Goal: Entertainment & Leisure: Consume media (video, audio)

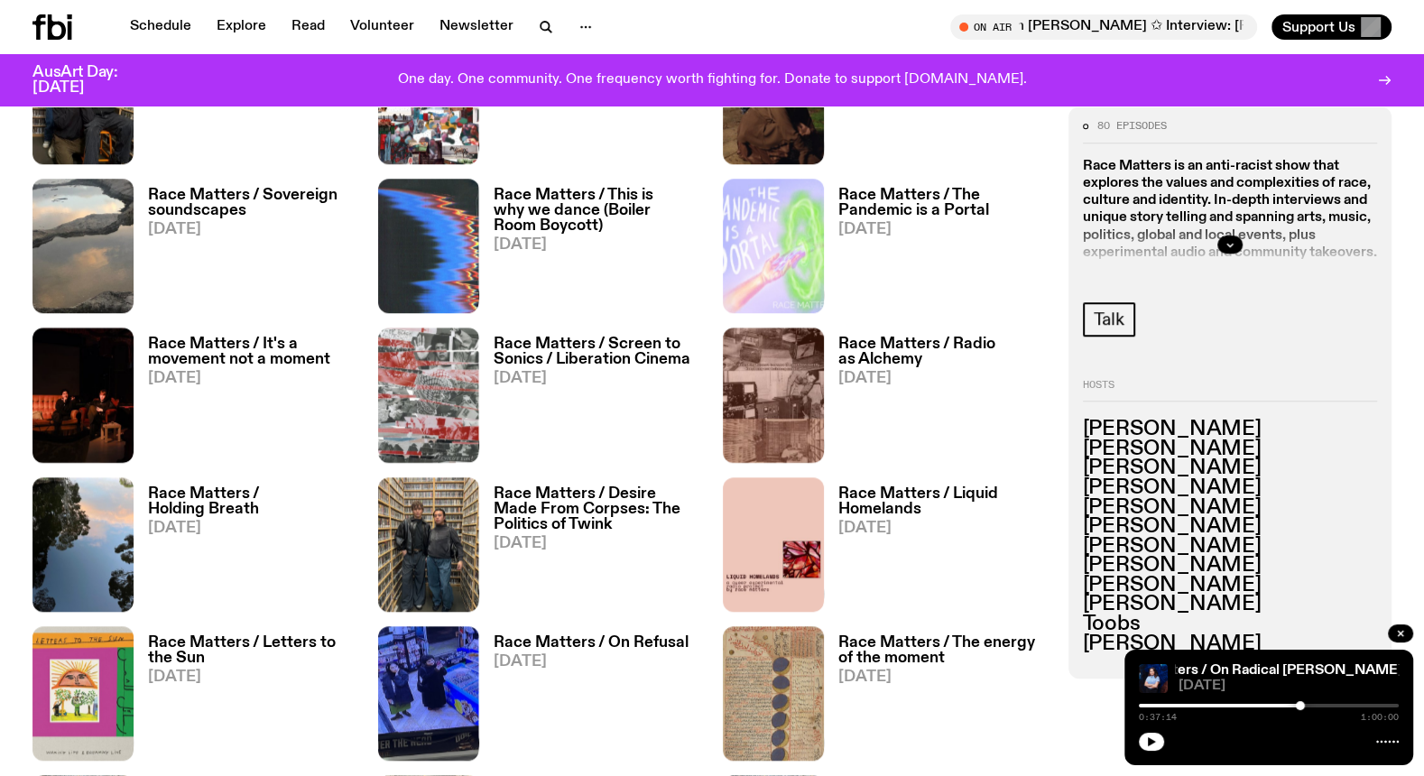
scroll to position [1255, 0]
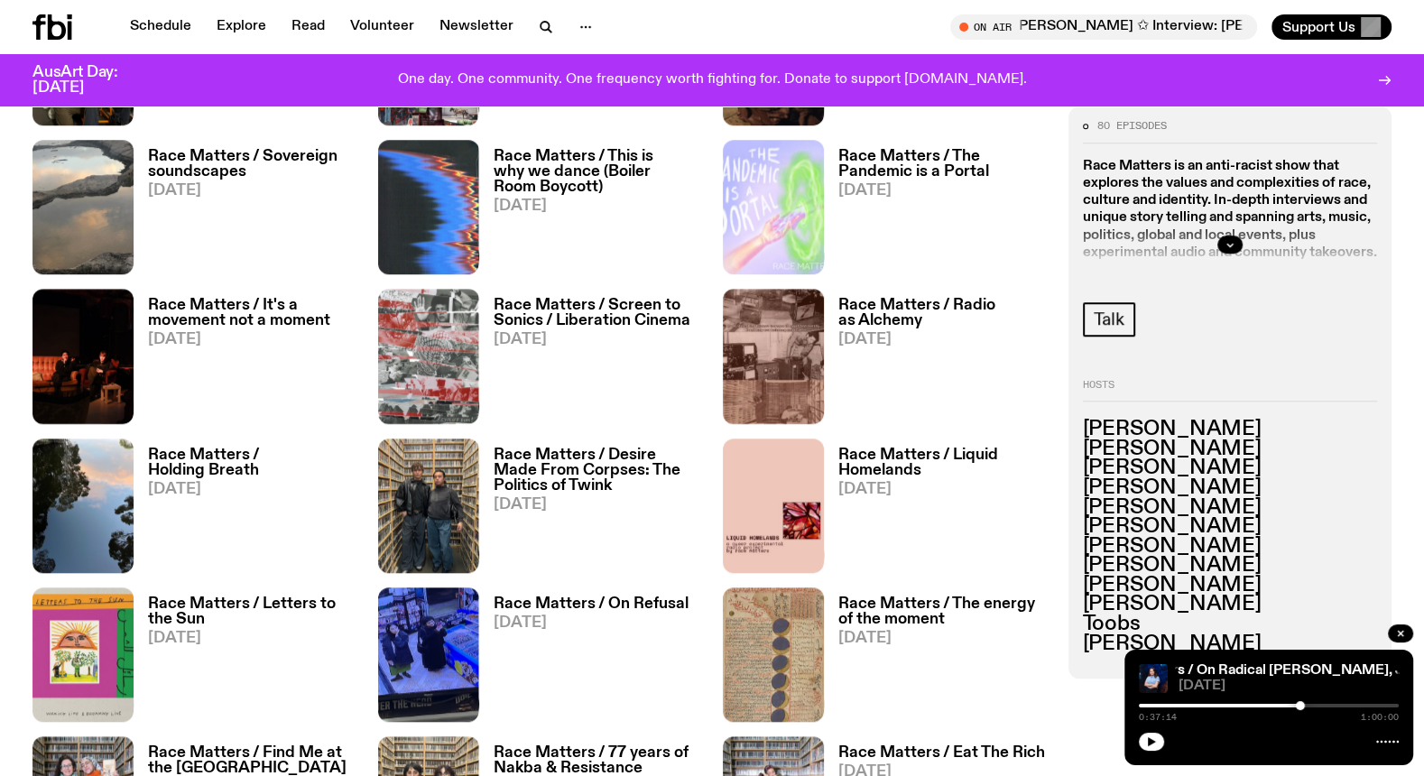
click at [915, 320] on h3 "Race Matters / Radio as Alchemy" at bounding box center [942, 313] width 208 height 31
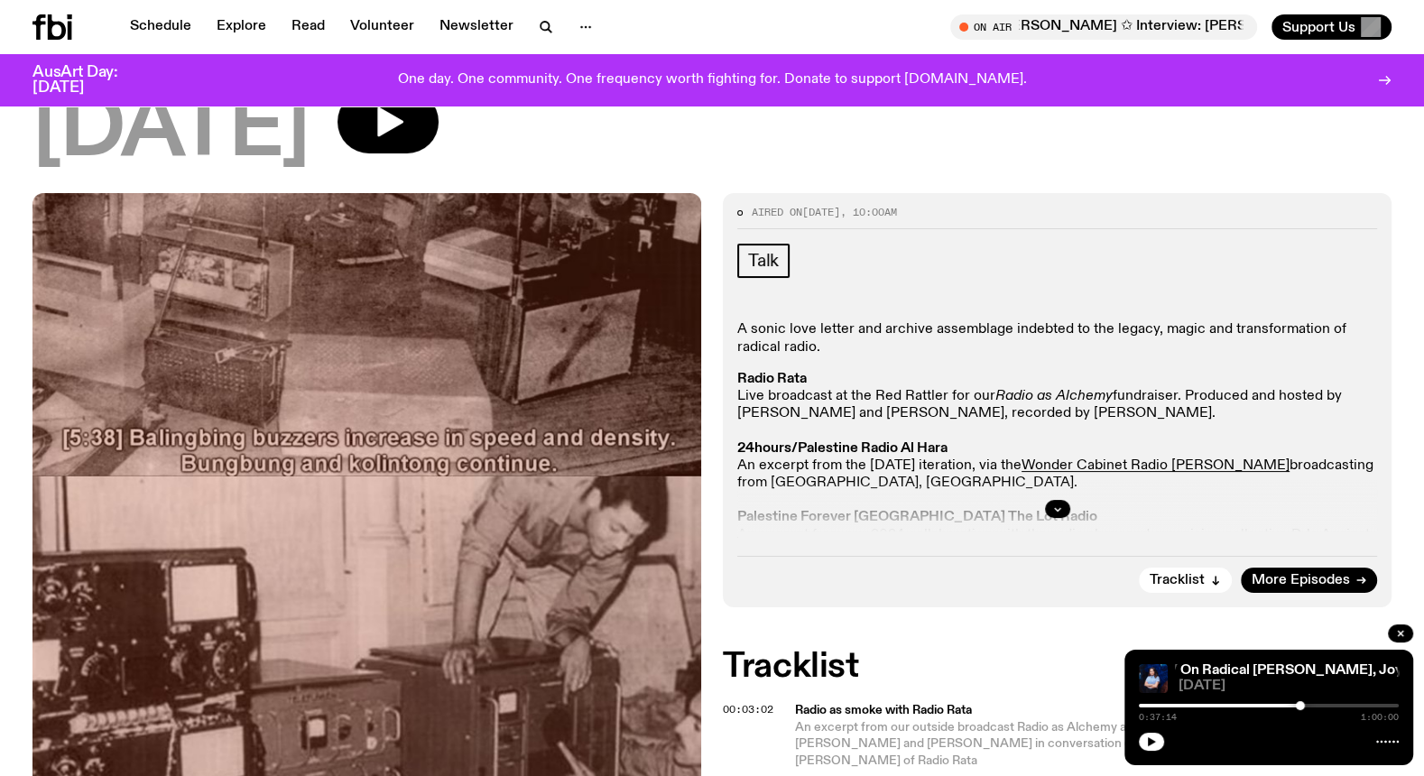
scroll to position [156, 0]
click at [1059, 505] on icon "button" at bounding box center [1057, 509] width 11 height 11
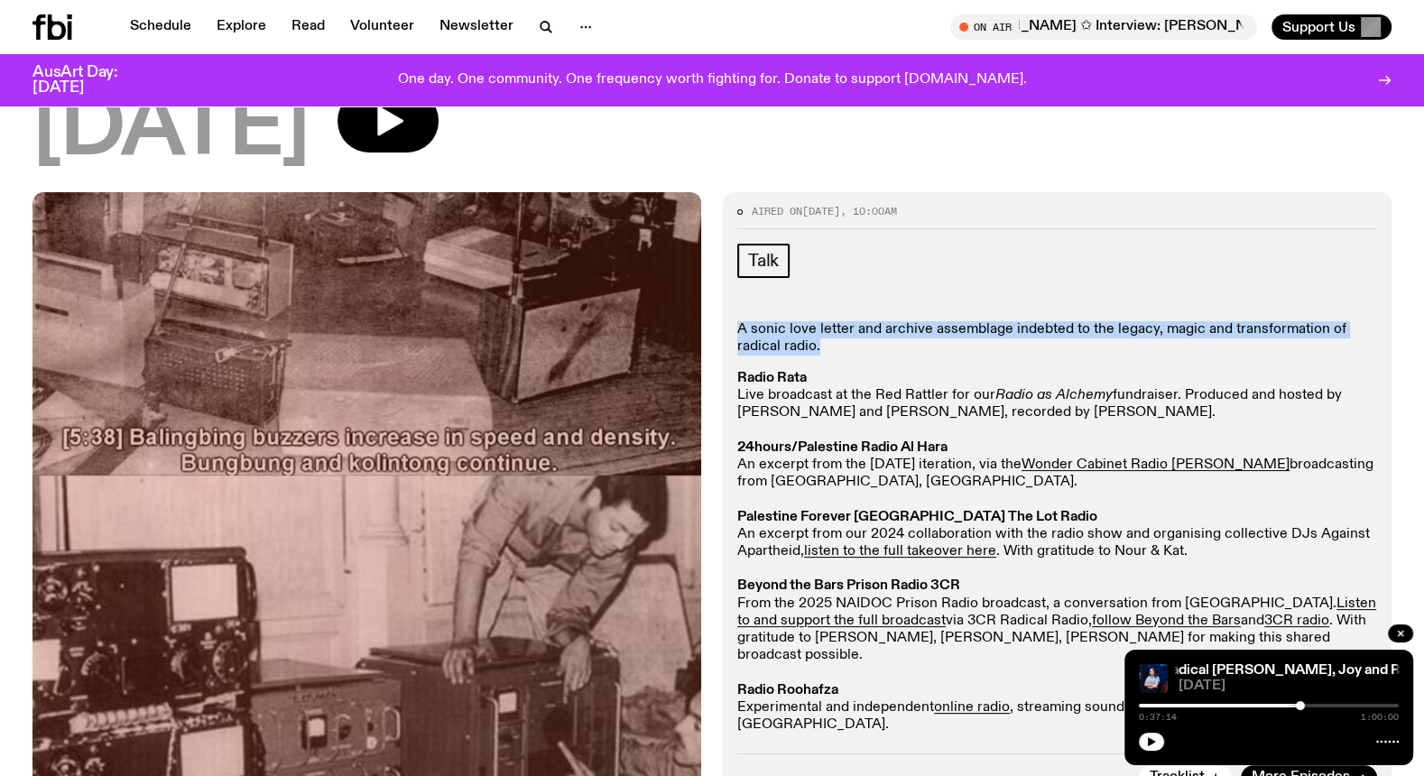
drag, startPoint x: 833, startPoint y: 351, endPoint x: 736, endPoint y: 331, distance: 99.5
click at [736, 331] on div "Aired on [DATE] 10:00am Talk A sonic love letter and archive assemblage indebte…" at bounding box center [1057, 498] width 669 height 612
copy p "A sonic love letter and archive assemblage indebted to the legacy, magic and tr…"
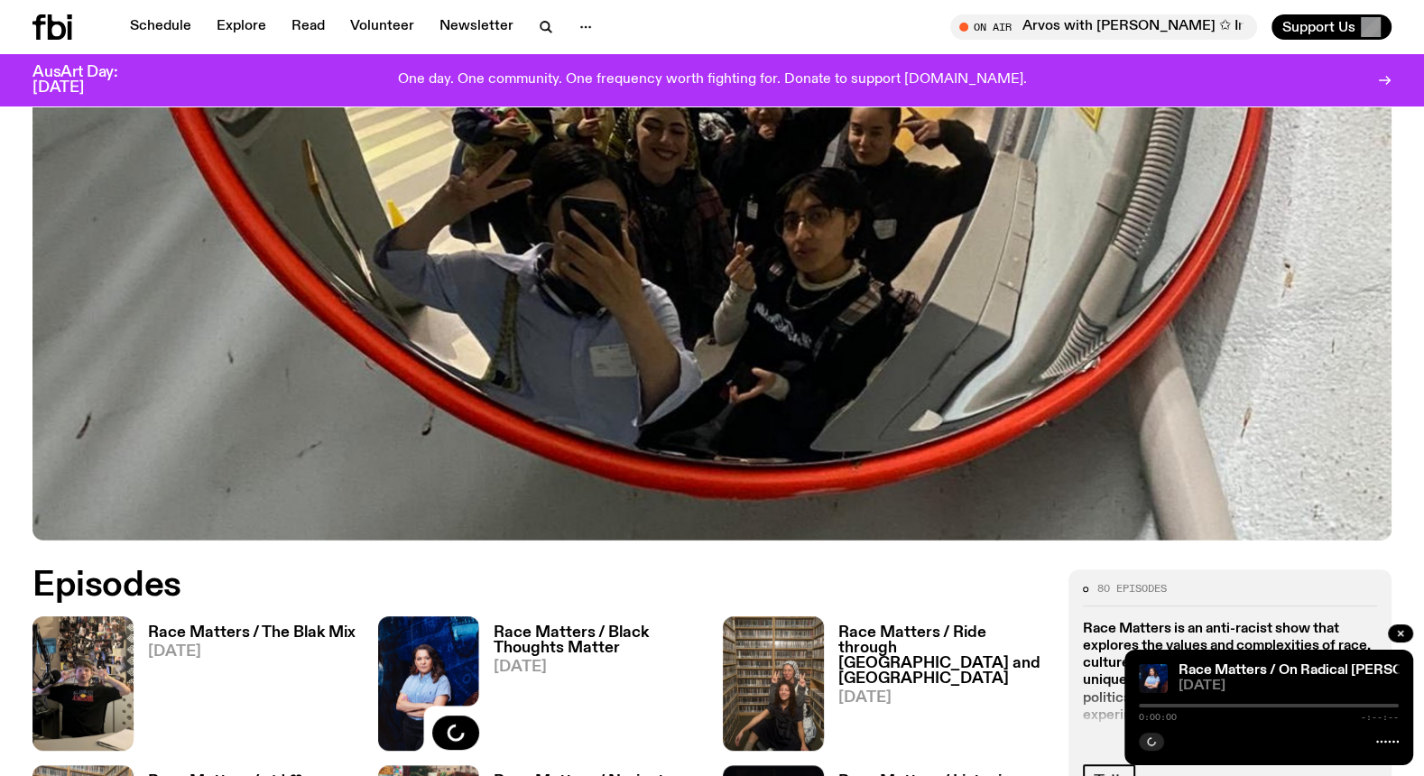
scroll to position [1011, 0]
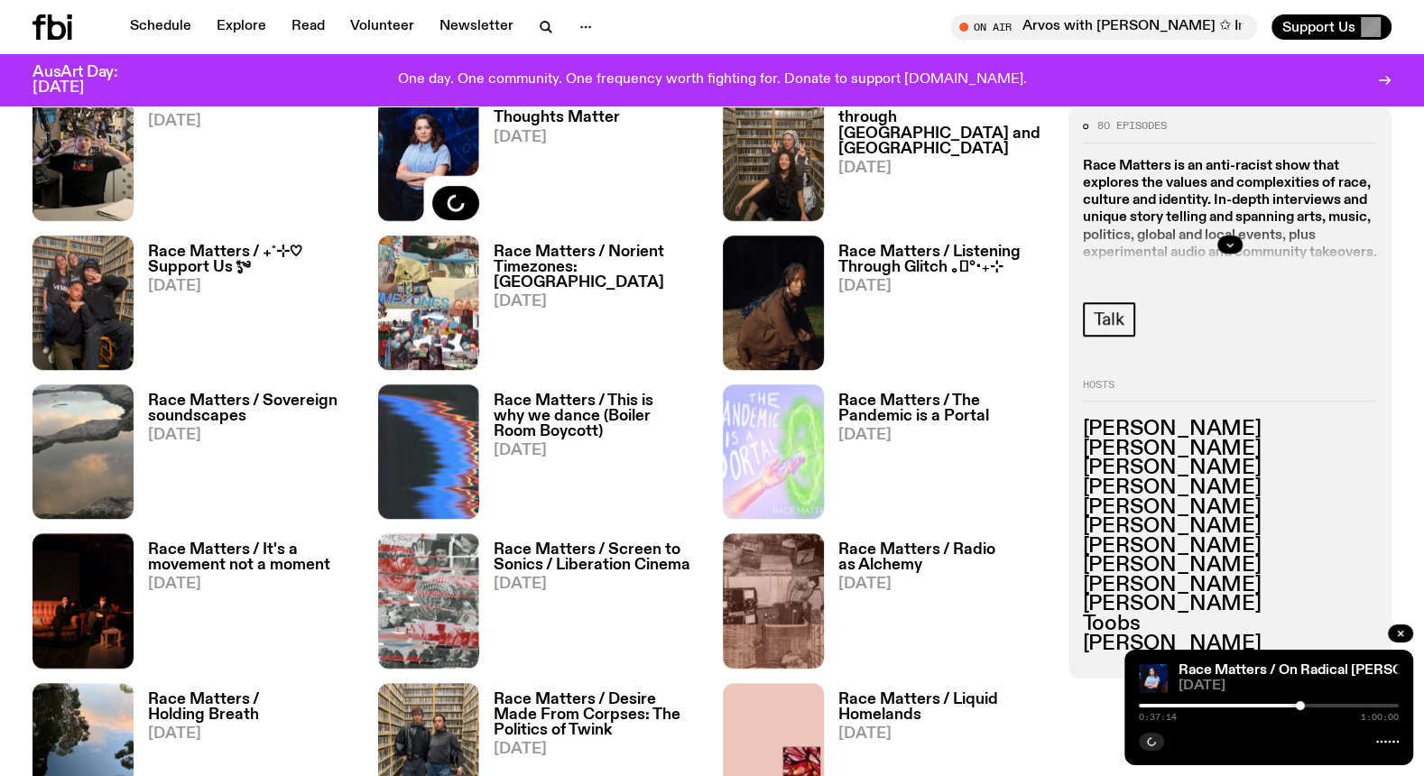
click at [865, 560] on h3 "Race Matters / Radio as Alchemy" at bounding box center [942, 557] width 208 height 31
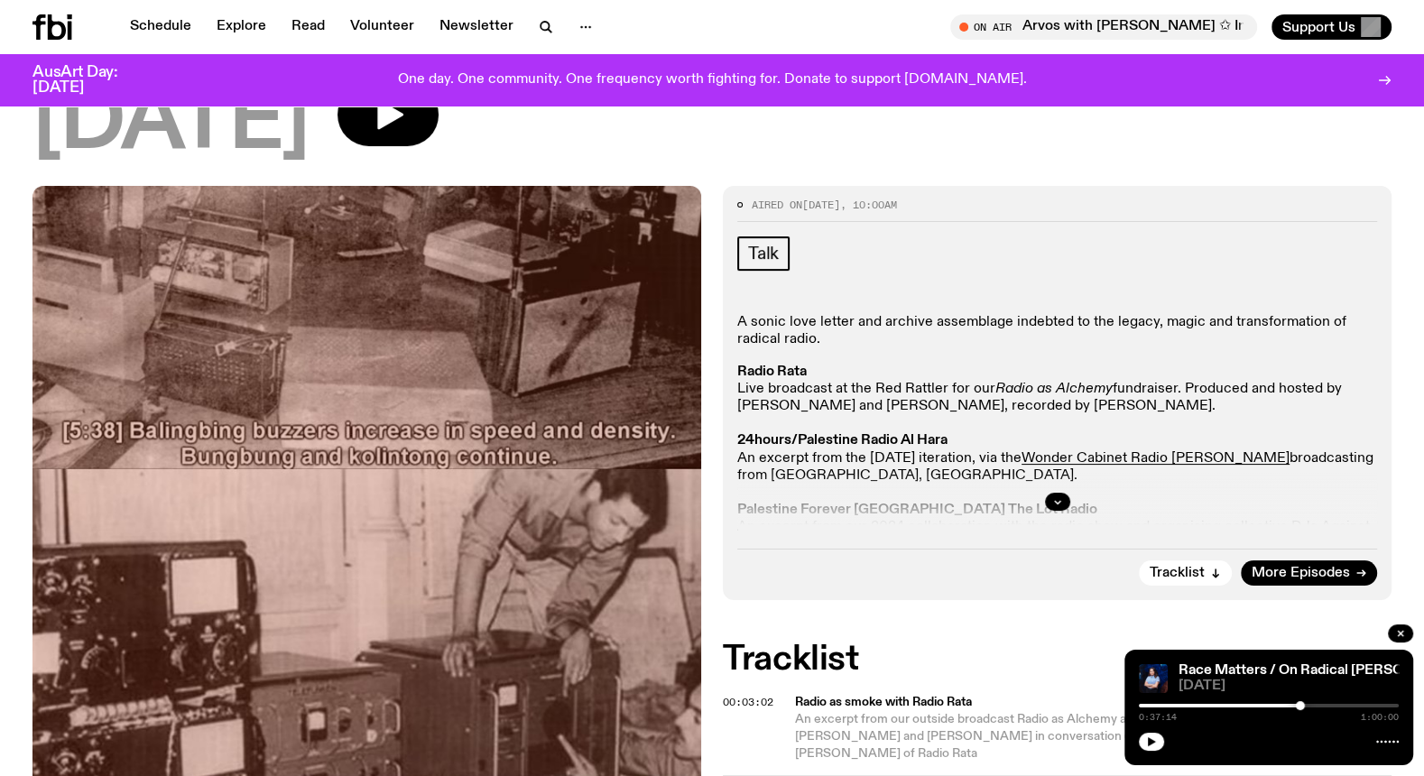
scroll to position [165, 0]
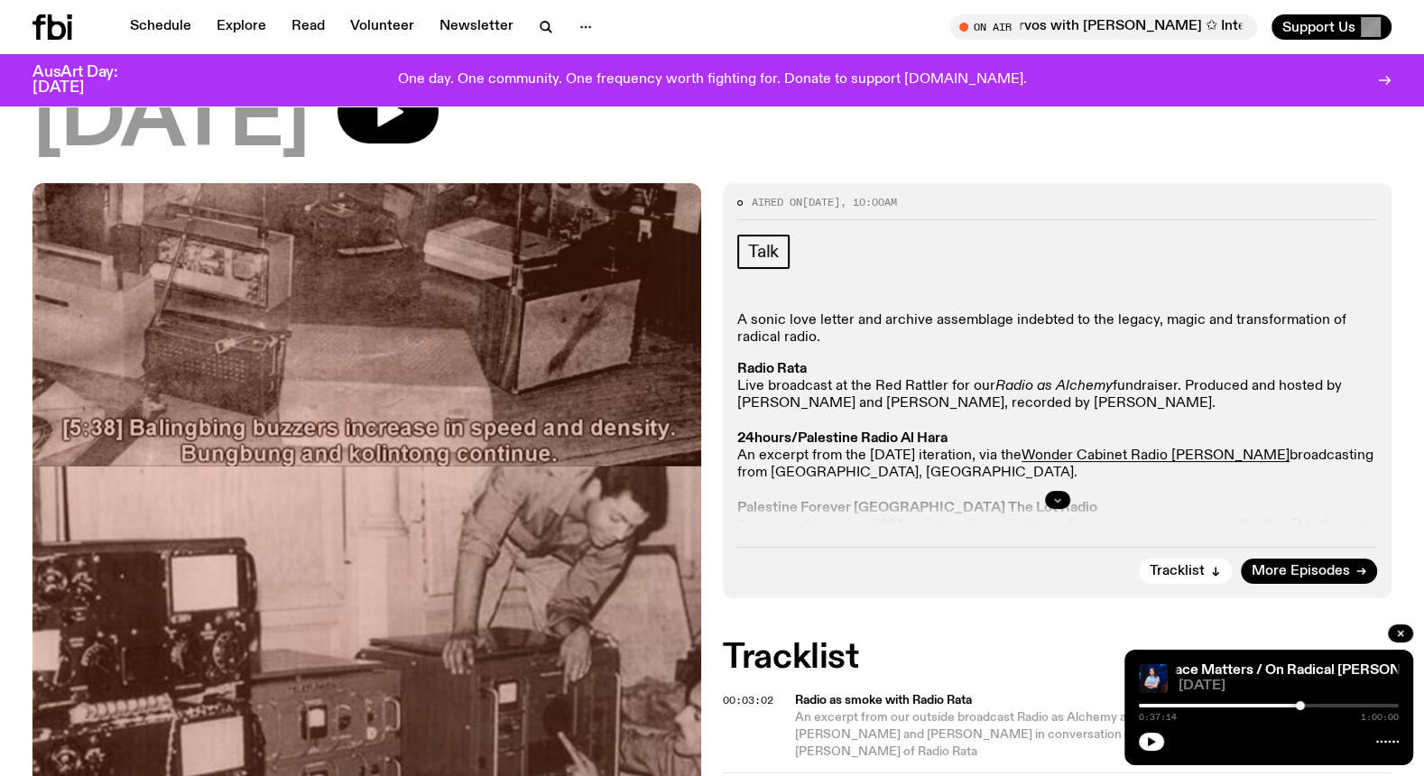
click at [1056, 503] on icon "button" at bounding box center [1057, 500] width 11 height 11
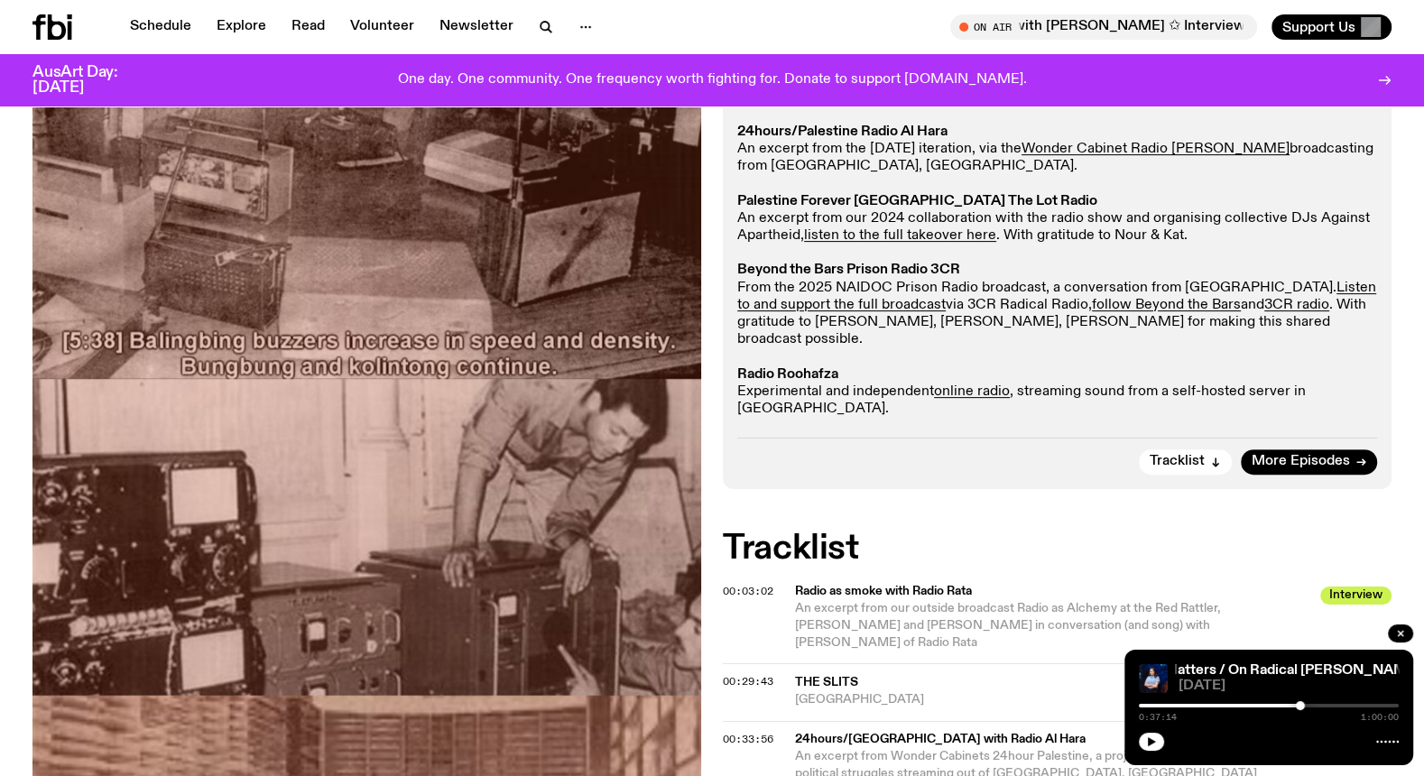
scroll to position [485, 0]
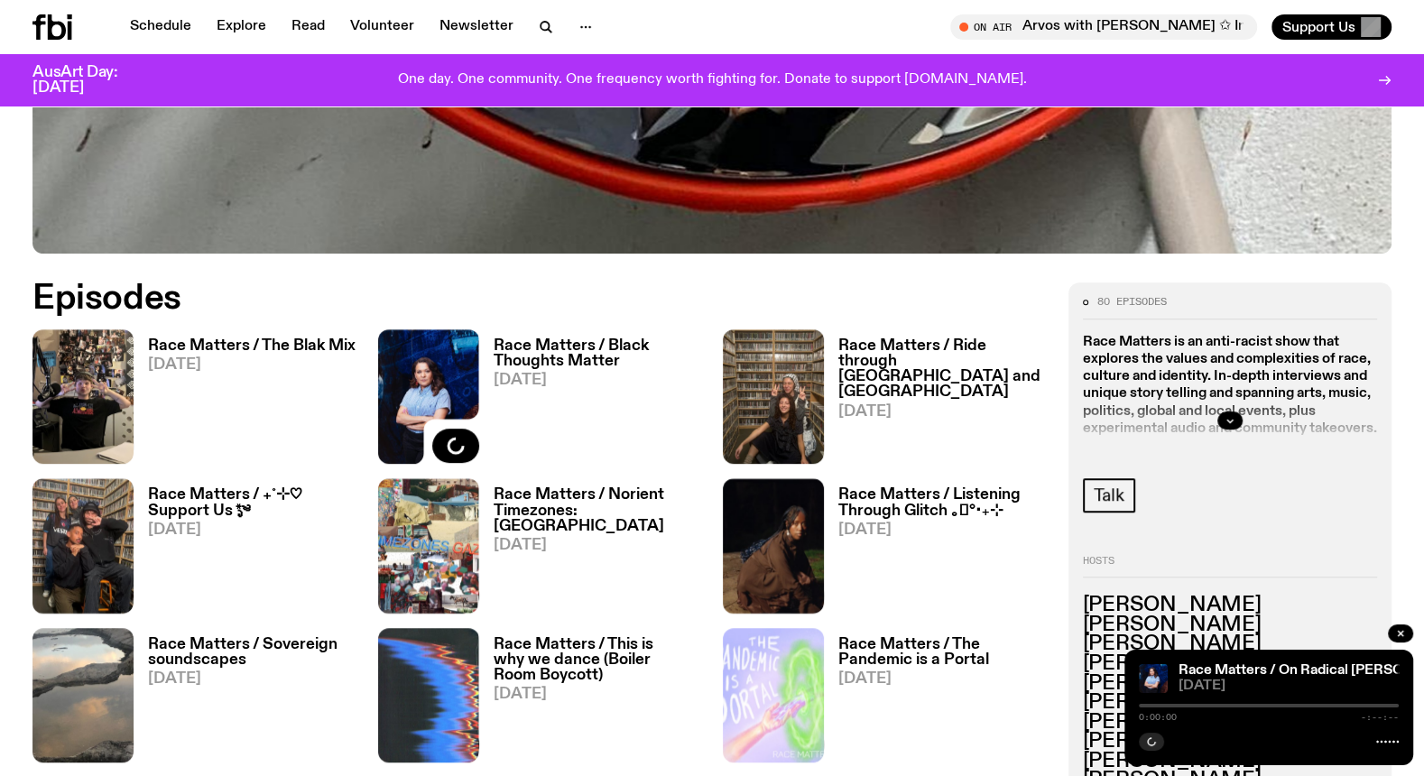
scroll to position [842, 0]
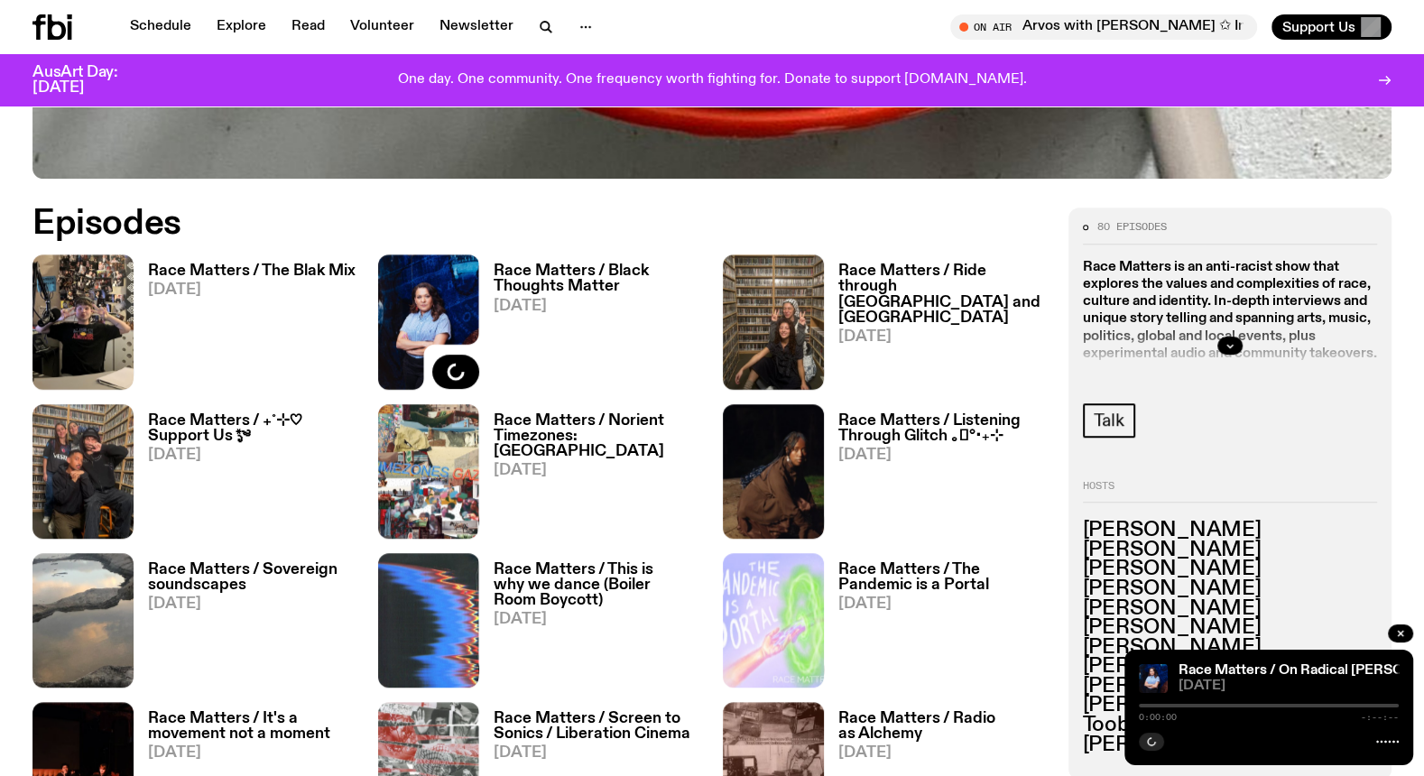
click at [305, 271] on h3 "Race Matters / The Blak Mix" at bounding box center [252, 271] width 208 height 15
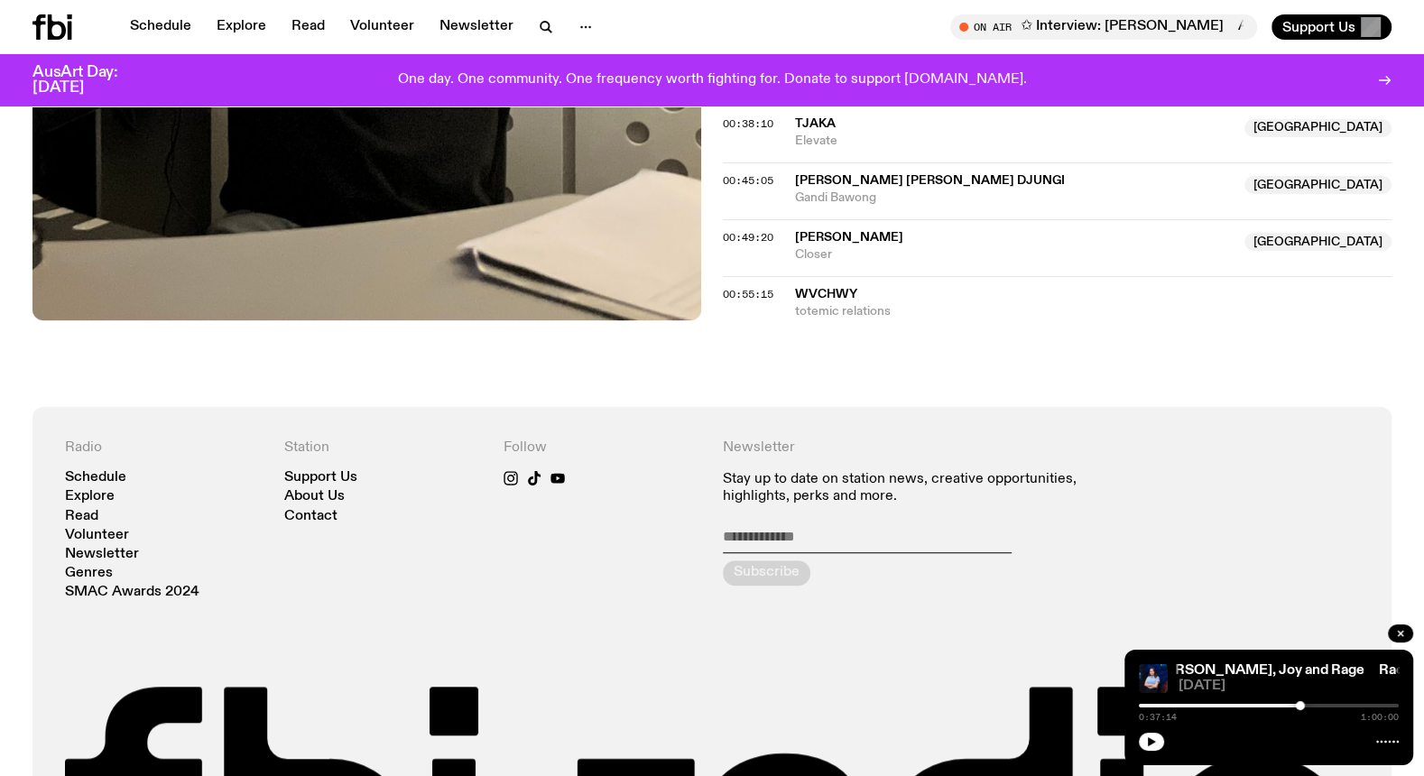
scroll to position [1051, 0]
